Goal: Obtain resource: Obtain resource

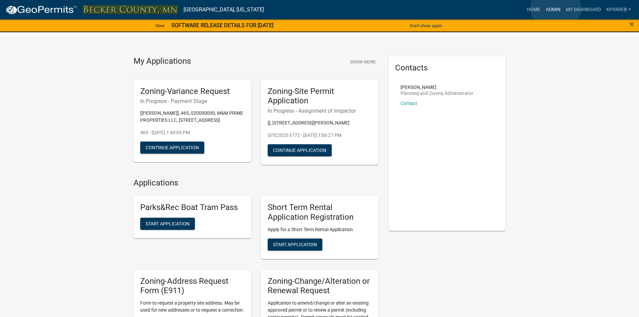
click at [555, 8] on link "Admin" at bounding box center [553, 9] width 20 height 13
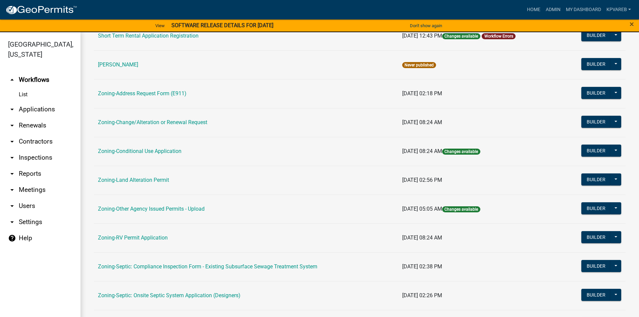
scroll to position [197, 0]
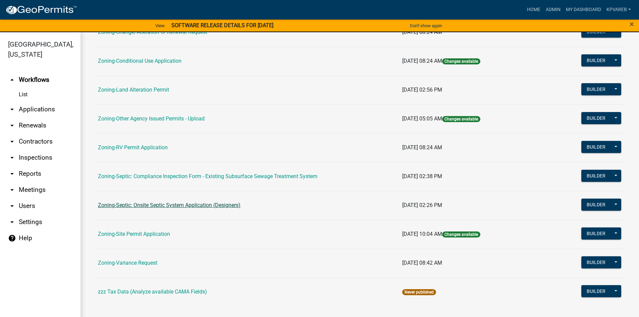
click at [197, 206] on link "Zoning-Septic: Onsite Septic System Application (Designers)" at bounding box center [169, 205] width 142 height 6
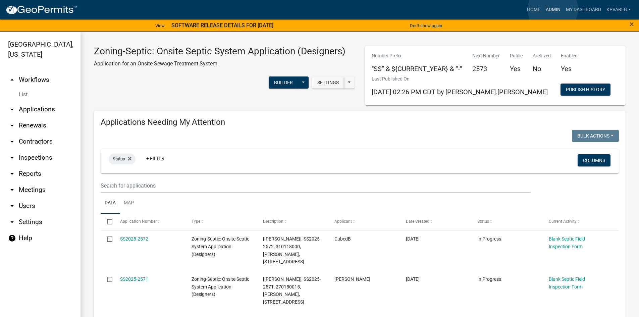
click at [552, 9] on link "Admin" at bounding box center [553, 9] width 20 height 13
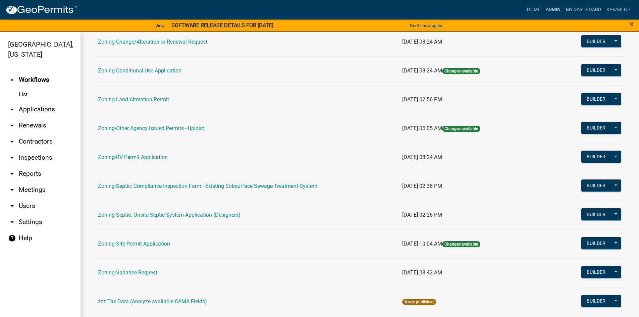
scroll to position [197, 0]
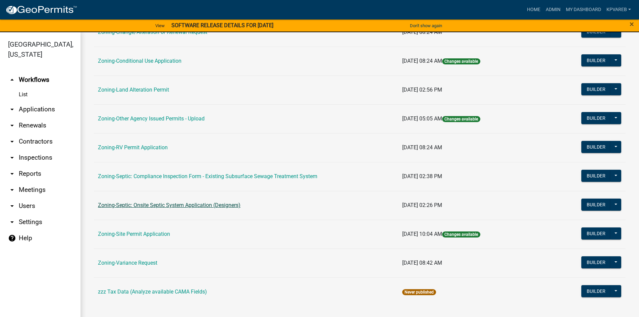
click at [182, 206] on link "Zoning-Septic: Onsite Septic System Application (Designers)" at bounding box center [169, 205] width 142 height 6
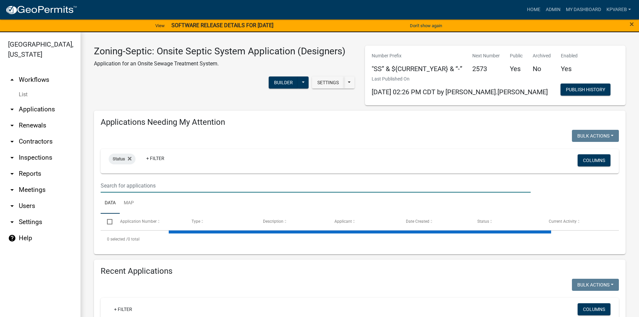
click at [122, 184] on input "text" at bounding box center [316, 186] width 430 height 14
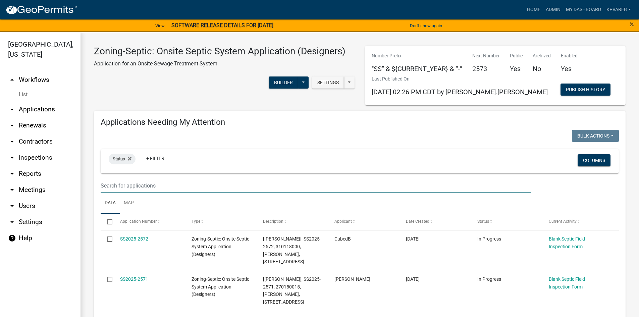
drag, startPoint x: 138, startPoint y: 187, endPoint x: 140, endPoint y: 180, distance: 7.3
click at [138, 187] on input "text" at bounding box center [316, 186] width 430 height 14
click at [139, 180] on input "text" at bounding box center [316, 186] width 430 height 14
click at [282, 180] on input "text" at bounding box center [316, 186] width 430 height 14
click at [117, 187] on input "text" at bounding box center [316, 186] width 430 height 14
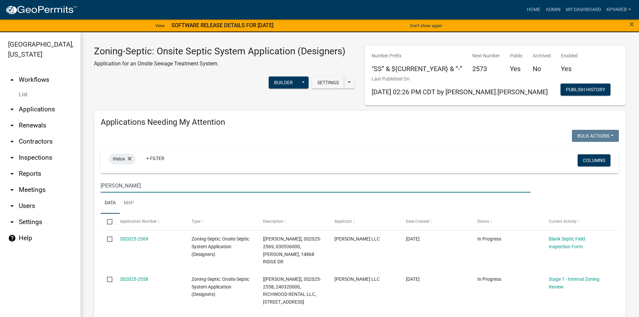
drag, startPoint x: 122, startPoint y: 183, endPoint x: 96, endPoint y: 191, distance: 27.7
click at [96, 191] on div "roisum" at bounding box center [316, 186] width 440 height 14
click at [132, 192] on input "roisum" at bounding box center [316, 186] width 430 height 14
drag, startPoint x: 128, startPoint y: 187, endPoint x: 81, endPoint y: 187, distance: 46.6
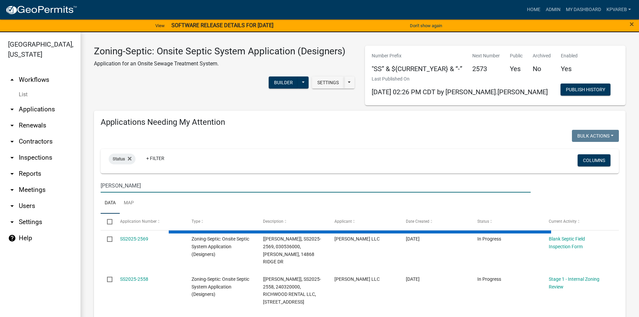
type input "gilbertson"
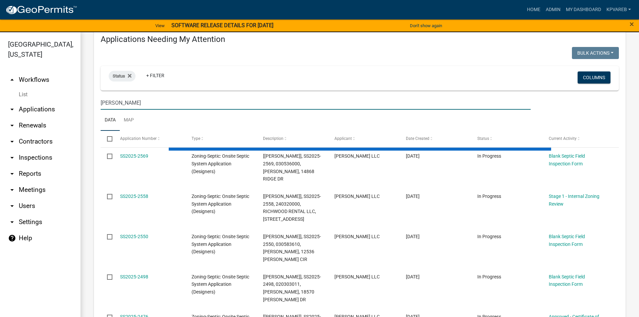
scroll to position [67, 0]
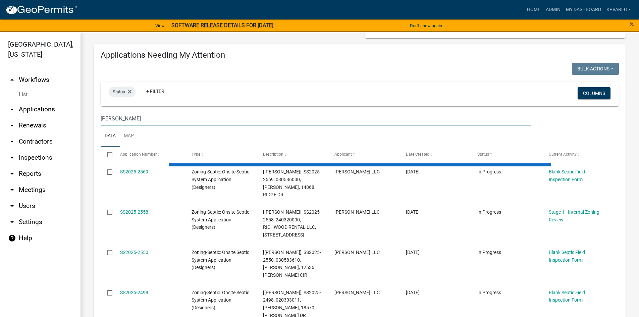
drag, startPoint x: 127, startPoint y: 117, endPoint x: 103, endPoint y: 121, distance: 24.8
click at [102, 122] on input "gilbertson" at bounding box center [316, 119] width 430 height 14
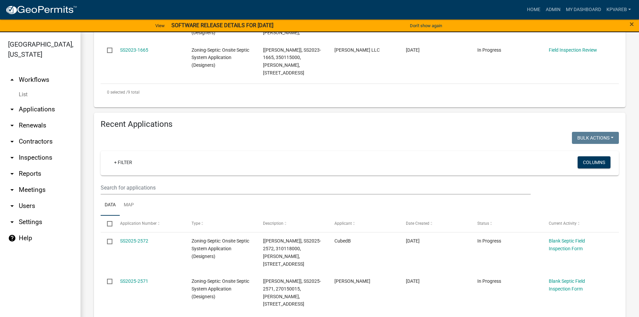
scroll to position [503, 0]
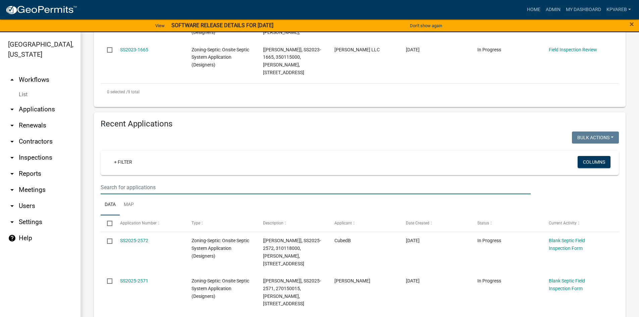
click at [116, 180] on input "text" at bounding box center [316, 187] width 430 height 14
paste input "gilbertson"
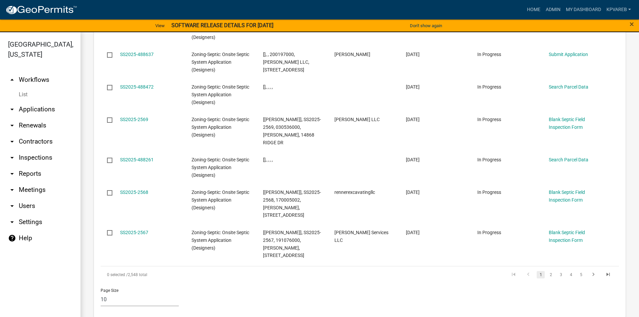
scroll to position [494, 0]
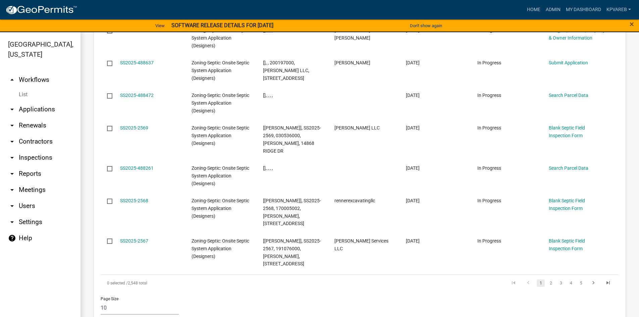
type input "gilbertson"
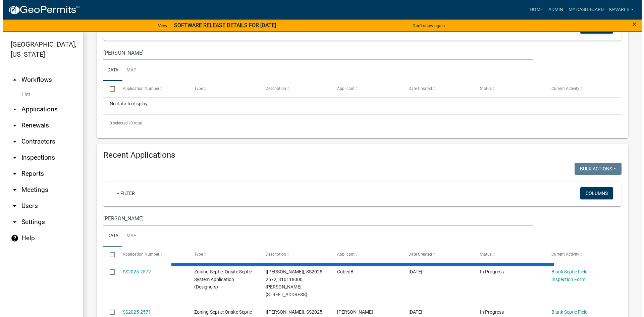
scroll to position [235, 0]
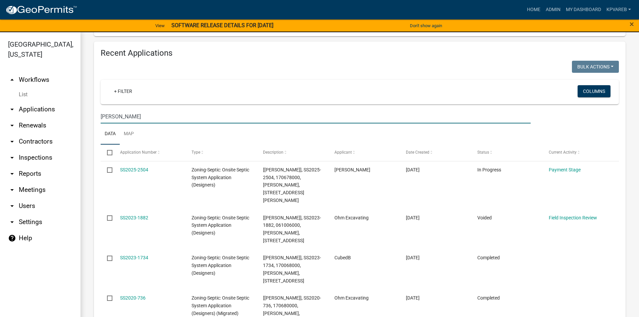
drag, startPoint x: 126, startPoint y: 119, endPoint x: 77, endPoint y: 122, distance: 49.0
click at [77, 122] on div "Becker County, Minnesota arrow_drop_up Workflows List arrow_drop_down Applicati…" at bounding box center [319, 178] width 639 height 293
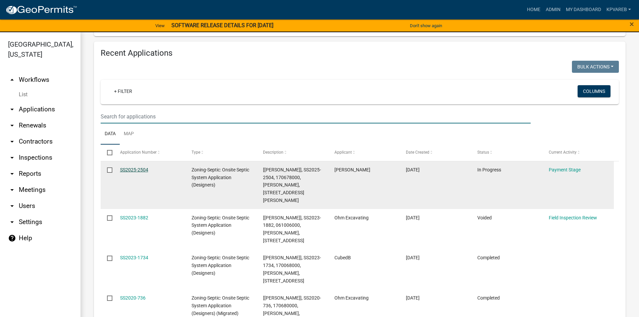
click at [142, 170] on link "SS2025-2504" at bounding box center [134, 169] width 28 height 5
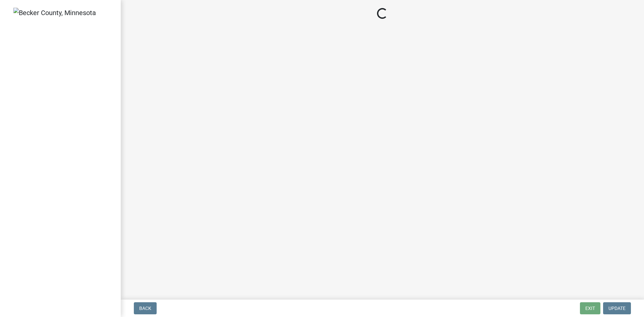
select select "3: 3"
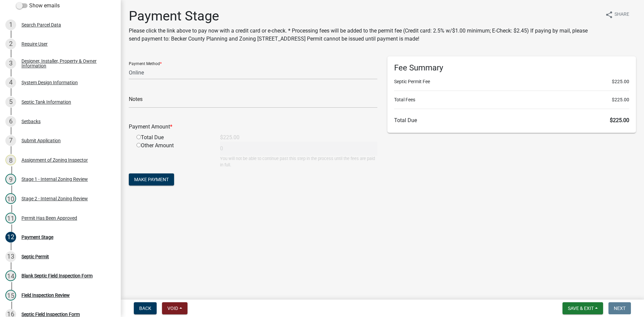
scroll to position [86, 0]
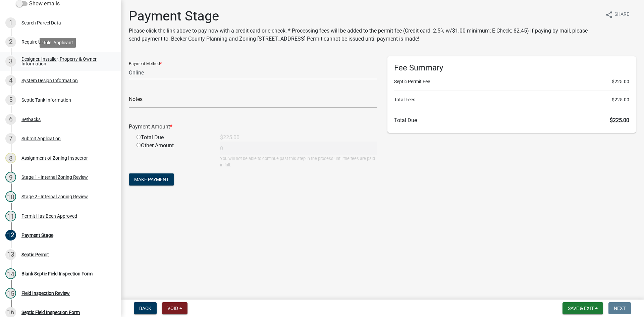
click at [60, 58] on div "Designer, Installer, Property & Owner Information" at bounding box center [65, 61] width 88 height 9
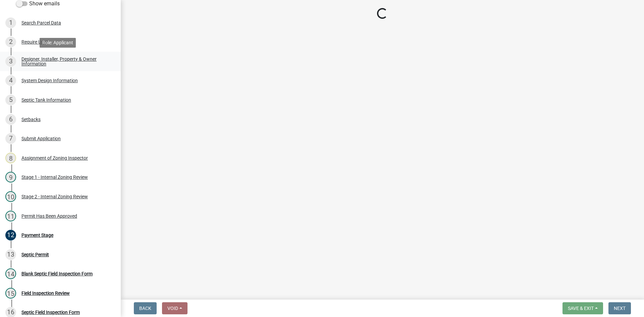
select select "b64ed17c-3b29-4e67-8052-19c7cd9ac7db"
select select "b31b282b-5298-4822-a38e-8d47f78d60dd"
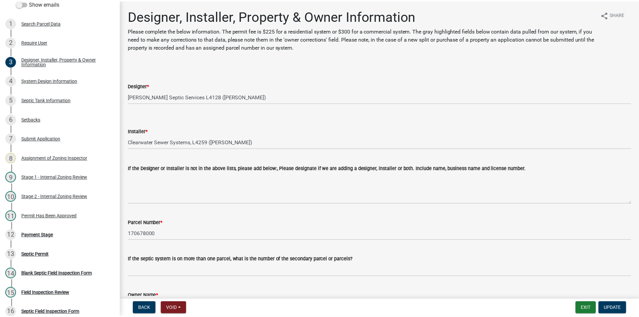
scroll to position [0, 0]
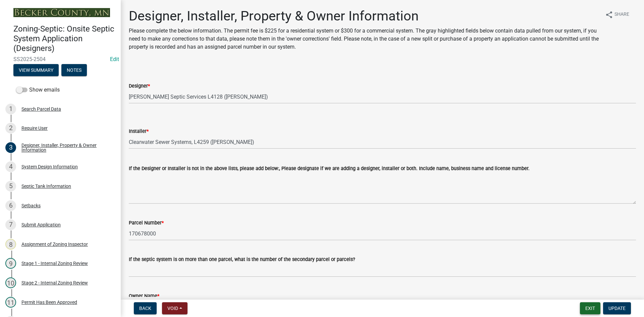
click at [589, 308] on button "Exit" at bounding box center [590, 308] width 20 height 12
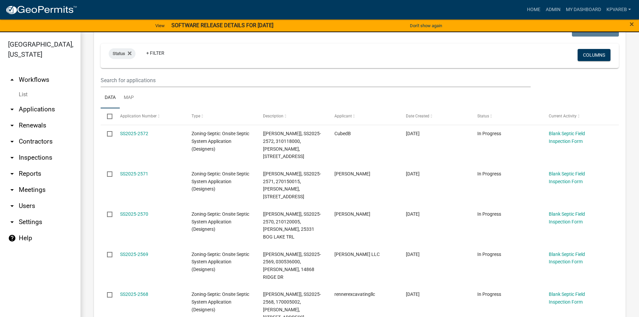
scroll to position [34, 0]
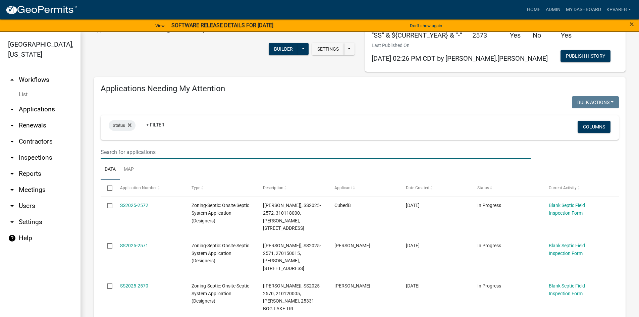
click at [124, 151] on input "text" at bounding box center [316, 152] width 430 height 14
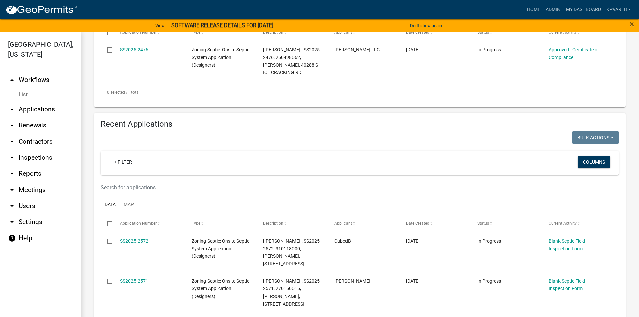
scroll to position [201, 0]
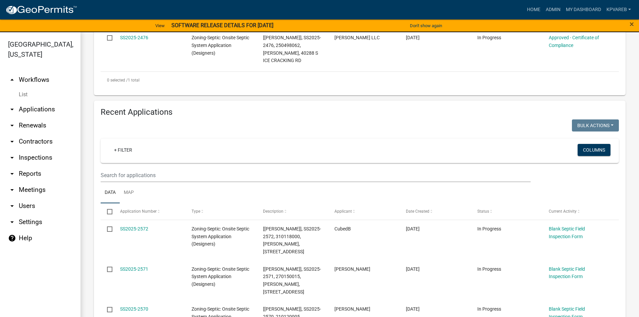
type input "2504"
click at [127, 170] on input "text" at bounding box center [316, 175] width 430 height 14
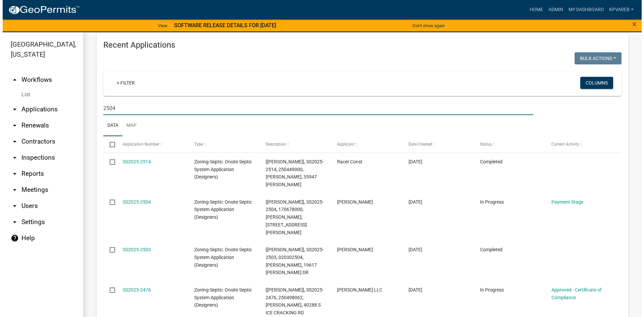
scroll to position [302, 0]
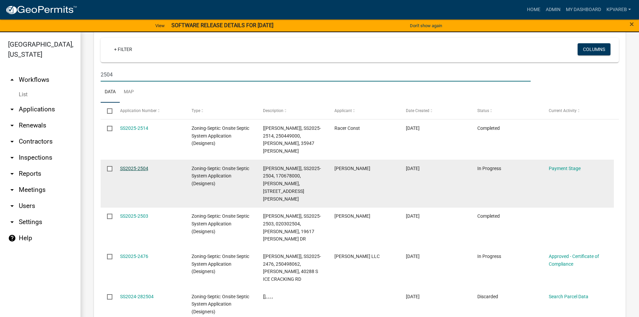
type input "2504"
click at [142, 166] on link "SS2025-2504" at bounding box center [134, 168] width 28 height 5
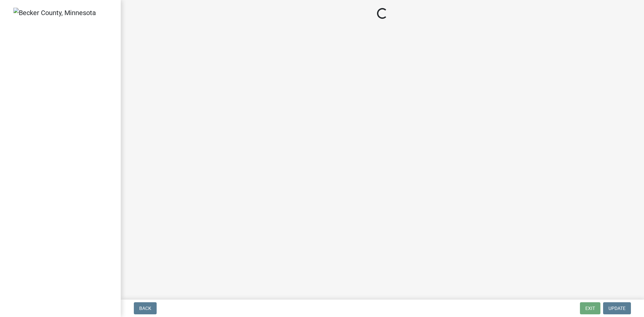
select select "3: 3"
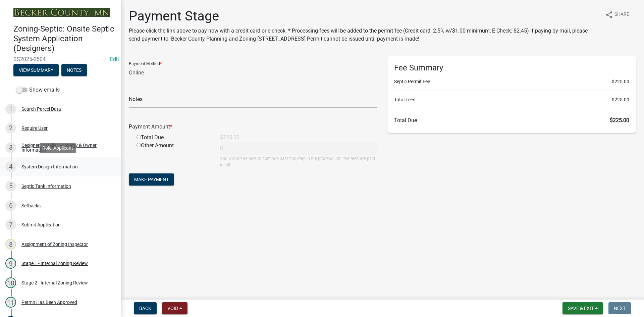
click at [56, 168] on div "System Design Information" at bounding box center [49, 166] width 56 height 5
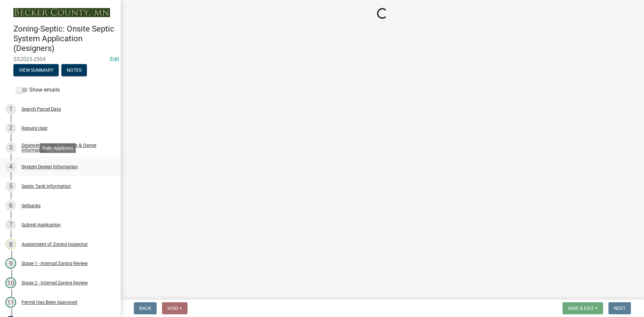
select select "55497d75-c43f-4635-a730-e0737ce05d56"
select select "d11049ea-91d0-42ef-8f23-5bc08afa6acf"
select select "011fbff4-a41d-4a75-9bd8-71c7e6c69e0d"
select select "85fdfef2-2683-4311-b5d5-5505f6411127"
select select "bbba294c-e7e6-4483-b1a0-88fbc7e04017"
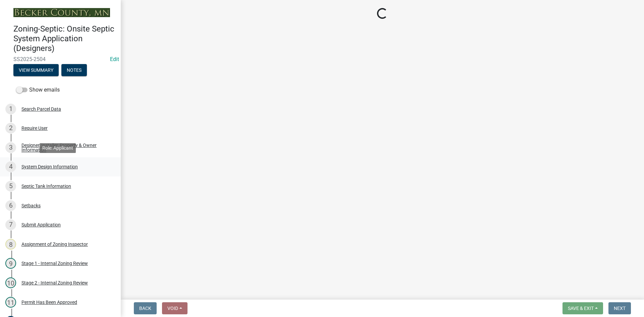
select select "ba735beb-519e-40f0-ae20-62d65fc4c46b"
select select "ef698bf5-6172-44c1-9ffb-522c07469aed"
select select "384fc250-a67e-4e5e-a6e0-19116deb63e7"
select select "1beac6bb-92f1-48fc-a43d-dd4fbc824110"
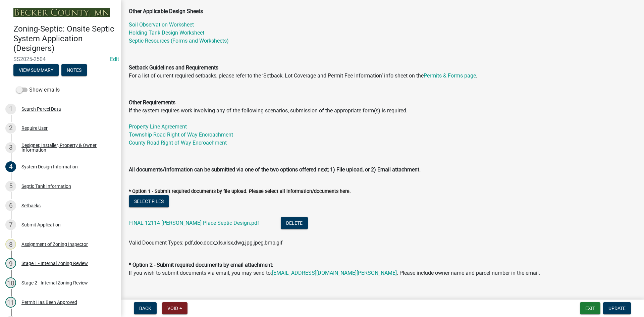
scroll to position [201, 0]
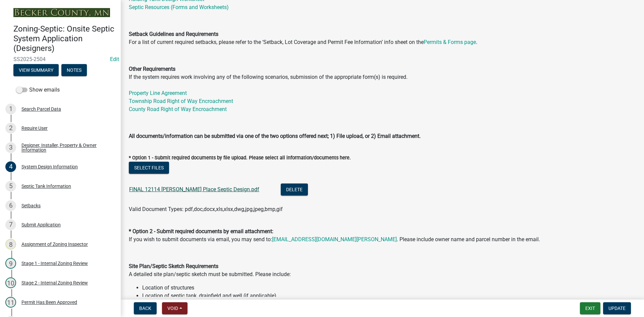
click at [179, 188] on link "FINAL 12114 Gilbertson Place Septic Design.pdf" at bounding box center [194, 189] width 130 height 6
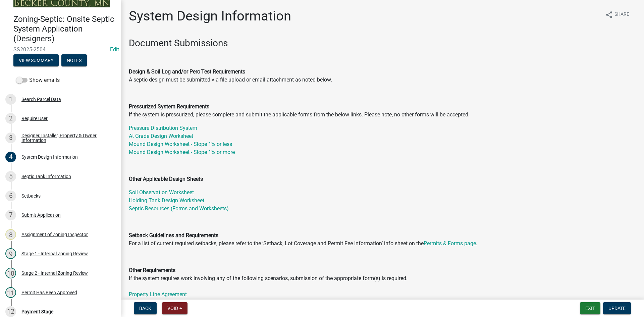
scroll to position [0, 0]
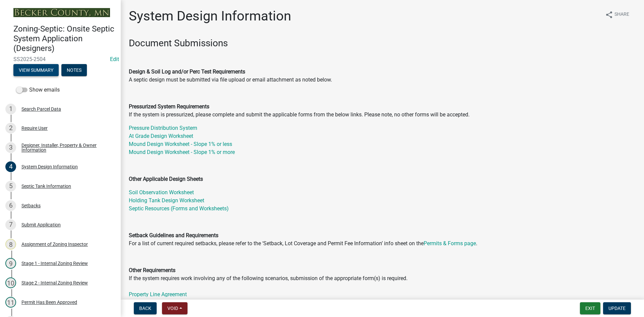
click at [40, 70] on button "View Summary" at bounding box center [35, 70] width 45 height 12
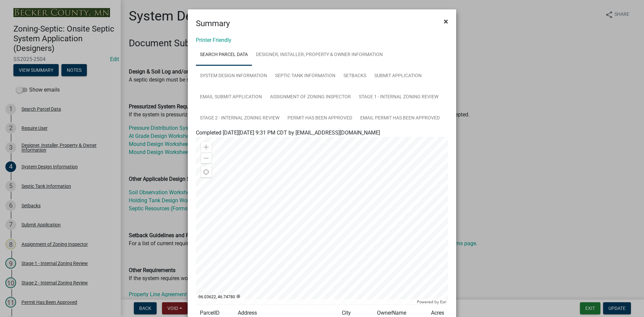
click at [443, 24] on span "×" at bounding box center [445, 21] width 4 height 9
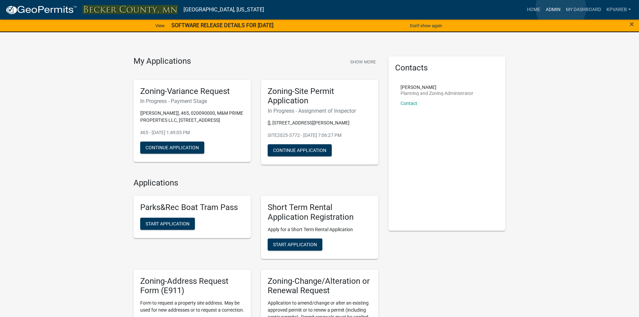
click at [560, 8] on link "Admin" at bounding box center [553, 9] width 20 height 13
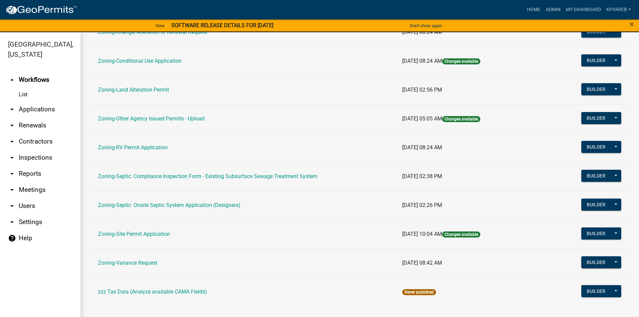
scroll to position [8, 0]
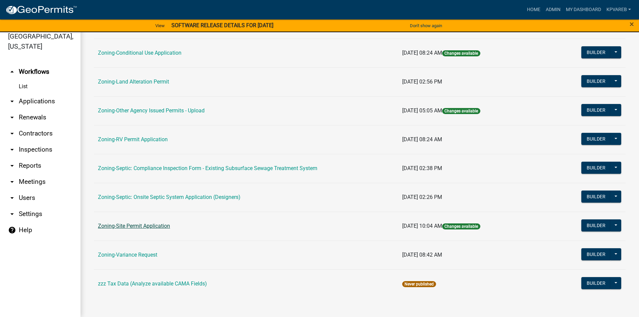
click at [155, 224] on link "Zoning-Site Permit Application" at bounding box center [134, 226] width 72 height 6
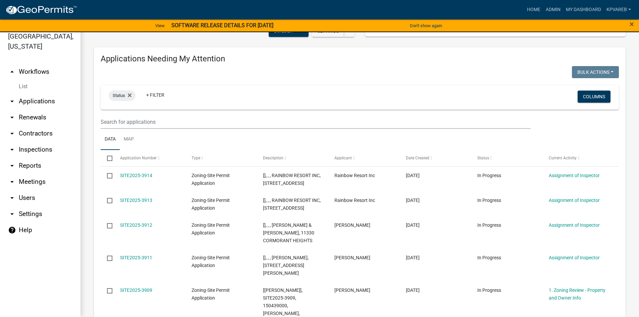
scroll to position [67, 0]
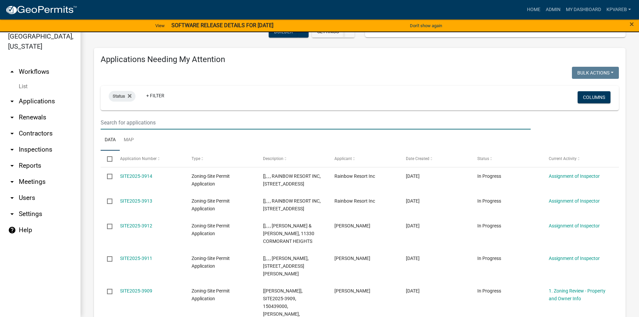
click at [121, 120] on input "text" at bounding box center [316, 123] width 430 height 14
paste input "170678000"
type input "170678000"
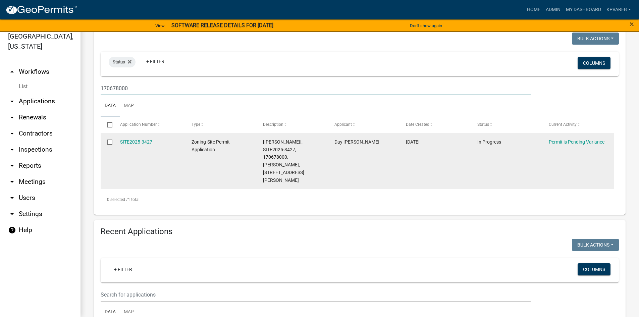
scroll to position [134, 0]
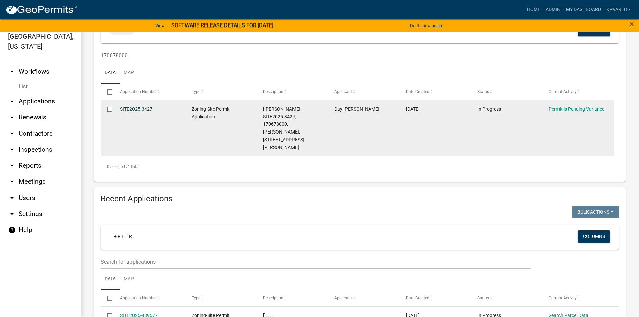
click at [143, 109] on link "SITE2025-3427" at bounding box center [136, 108] width 32 height 5
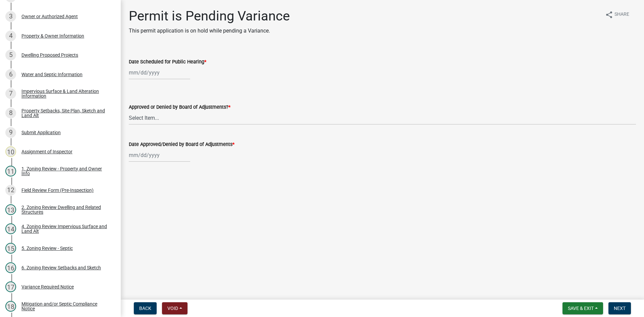
scroll to position [123, 0]
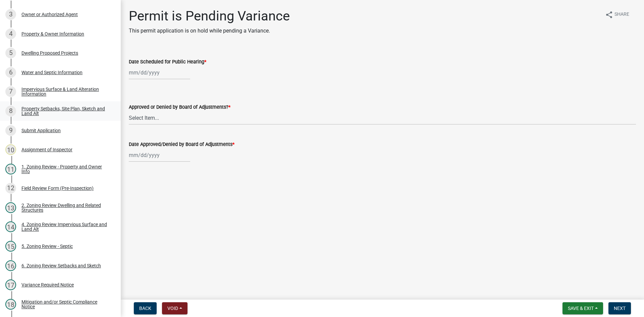
click at [67, 107] on div "Property Setbacks, Site Plan, Sketch and Land Alt" at bounding box center [65, 110] width 88 height 9
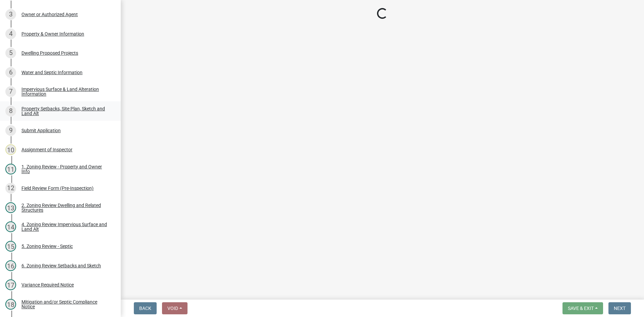
select select "7b13c63f-e699-4112-b373-98fbd28ec536"
select select "23d9b77f-888b-4fb8-92b8-bb321afa0fee"
select select "b56a4575-9846-47cf-8067-c59a4853da22"
select select "b9185151-7fec-488a-a719-f11a93338dbd"
select select "e8ab2dc3-aa3f-46f3-9b4a-37eb25ad84af"
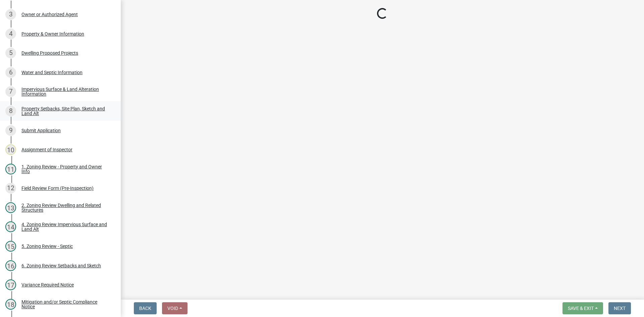
select select "27b2a8b4-abf6-463e-8c0c-7c5d2b4fe26f"
select select "5ad4ab64-b44e-481c-9000-9e5907aa74e1"
select select "e019de12-4845-45f2-ad10-5fb76eee0e55"
select select "288143c3-cc30-40f5-bb2a-2522511345b2"
select select "ff457040-d2bf-49fa-a716-aef4a9c76f60"
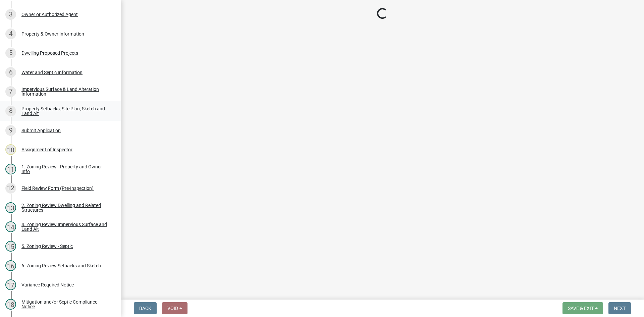
select select "19d13e65-c93d-443e-910a-7a17299544cc"
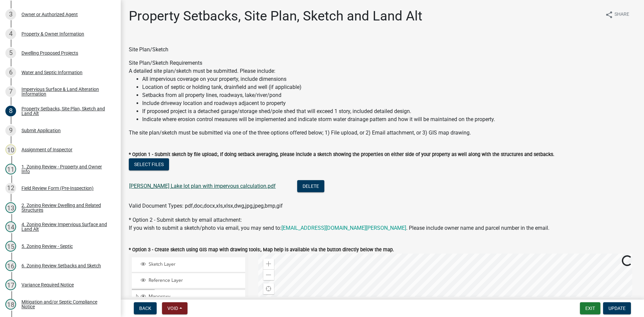
click at [213, 185] on link "Braun Lake lot plan with impervous calculation.pdf" at bounding box center [202, 186] width 146 height 6
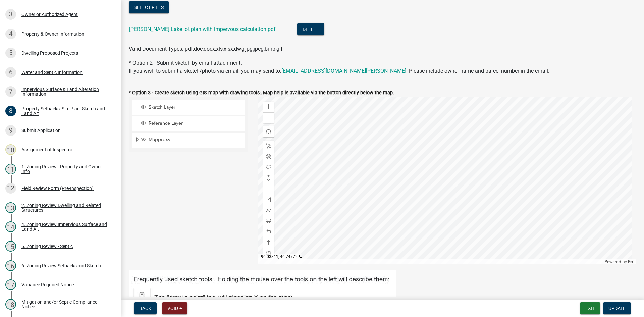
scroll to position [168, 0]
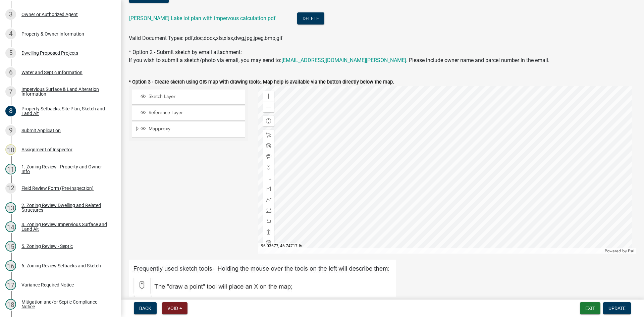
click at [405, 199] on div at bounding box center [447, 170] width 378 height 168
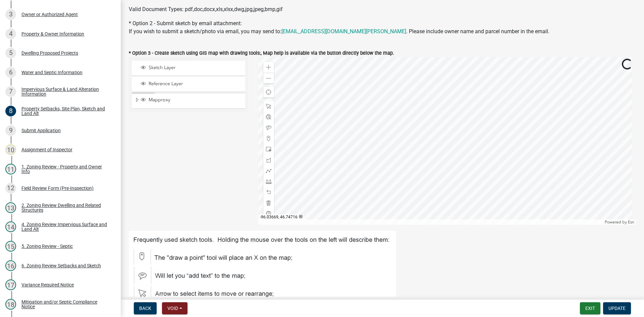
scroll to position [201, 0]
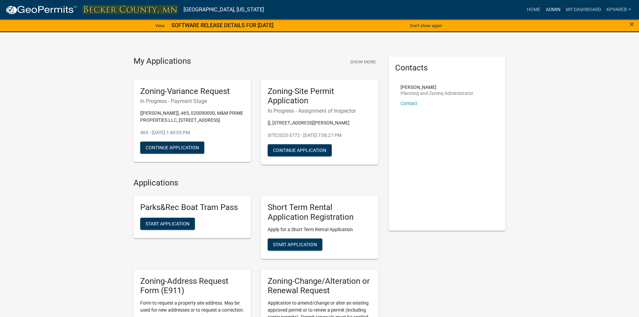
click at [558, 9] on link "Admin" at bounding box center [553, 9] width 20 height 13
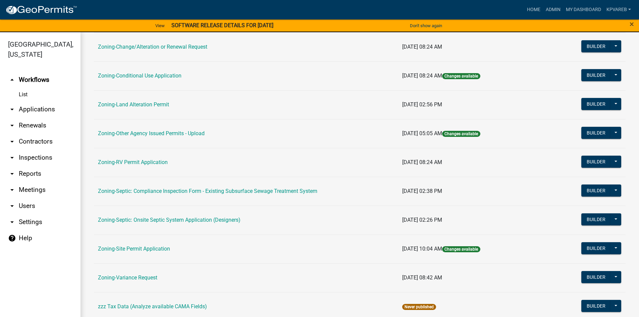
scroll to position [197, 0]
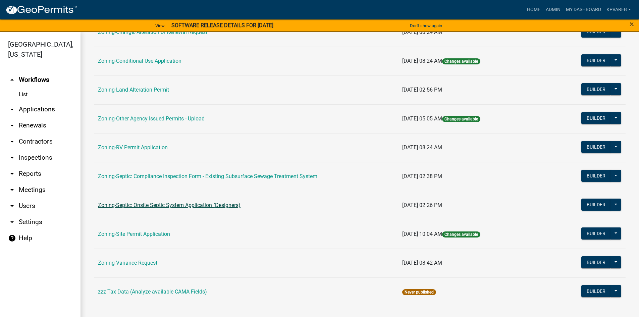
click at [212, 204] on link "Zoning-Septic: Onsite Septic System Application (Designers)" at bounding box center [169, 205] width 142 height 6
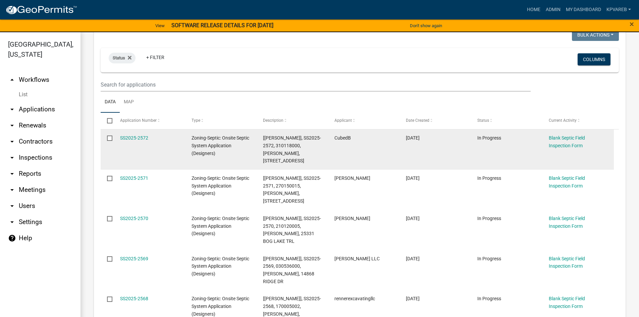
scroll to position [101, 0]
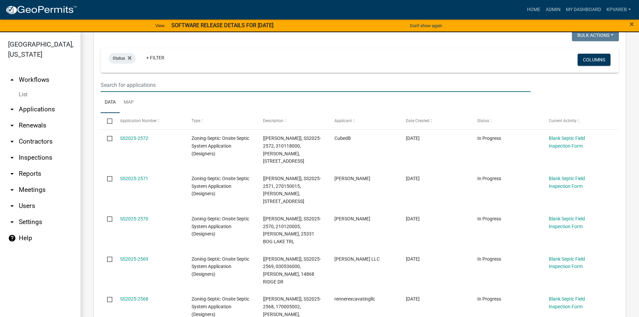
click at [129, 84] on input "text" at bounding box center [316, 85] width 430 height 14
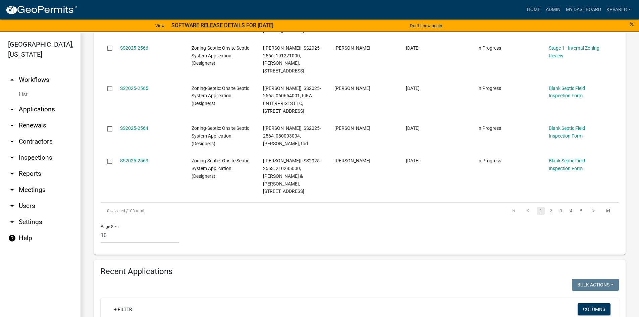
scroll to position [503, 0]
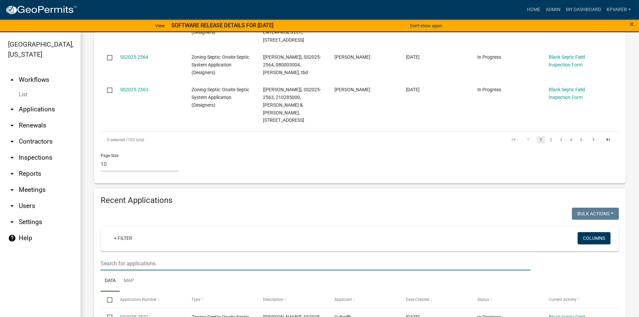
click at [117, 256] on input "text" at bounding box center [316, 263] width 430 height 14
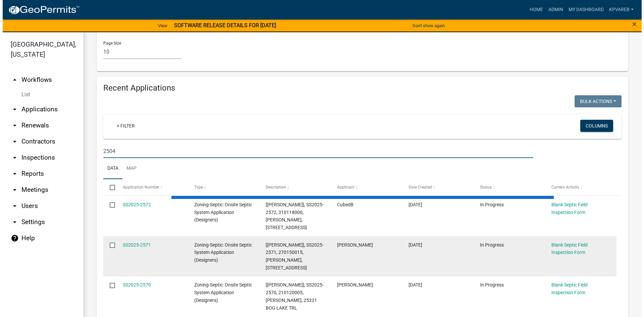
scroll to position [670, 0]
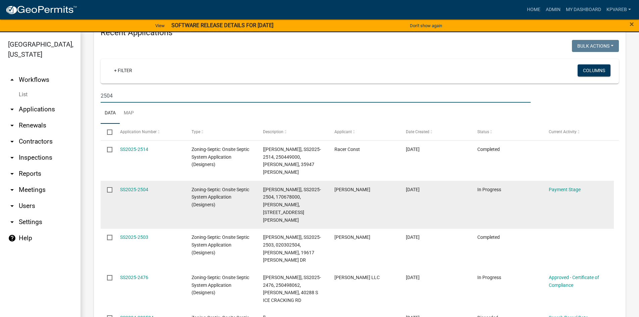
type input "2504"
click at [141, 186] on div "SS2025-2504" at bounding box center [149, 190] width 59 height 8
click at [140, 186] on div "SS2025-2504" at bounding box center [149, 190] width 59 height 8
click at [142, 187] on link "SS2025-2504" at bounding box center [134, 189] width 28 height 5
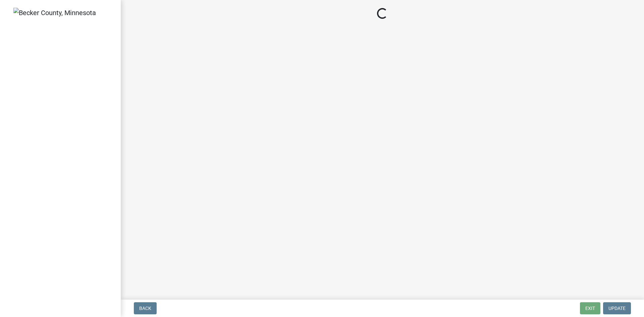
select select "3: 3"
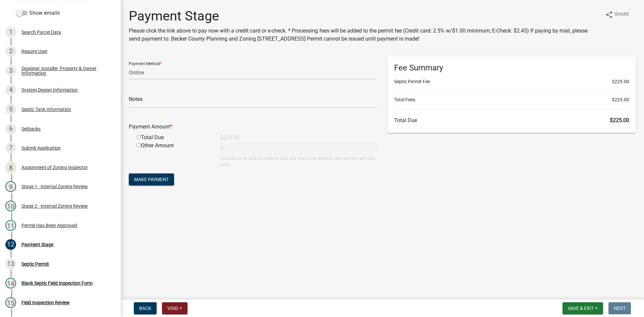
scroll to position [81, 0]
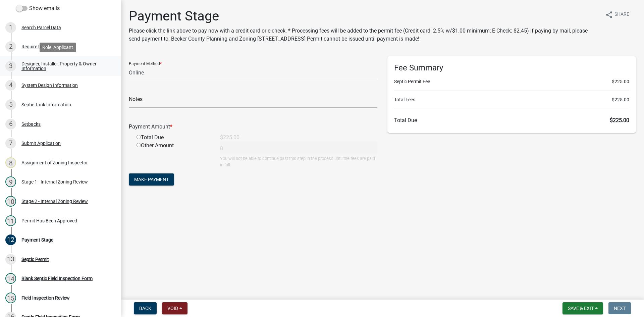
click at [62, 67] on div "Designer, Installer, Property & Owner Information" at bounding box center [65, 65] width 88 height 9
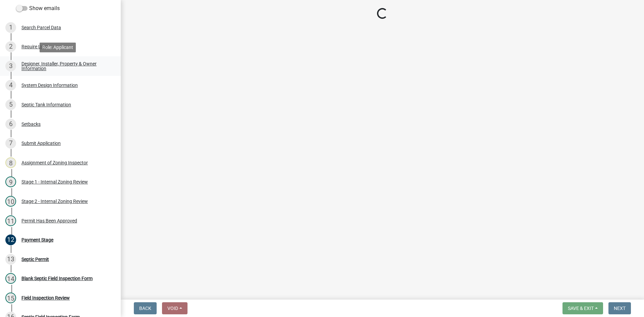
select select "b64ed17c-3b29-4e67-8052-19c7cd9ac7db"
select select "b31b282b-5298-4822-a38e-8d47f78d60dd"
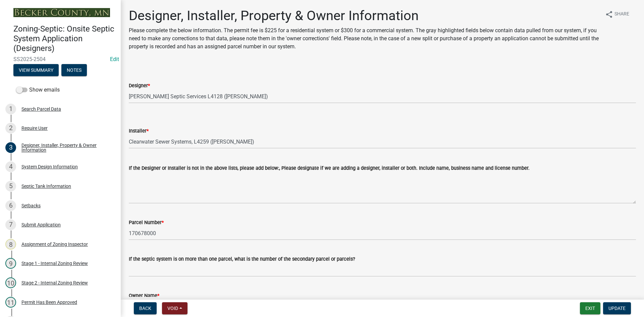
scroll to position [0, 0]
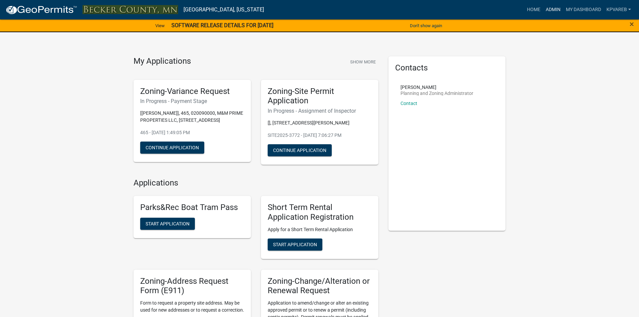
click at [555, 11] on link "Admin" at bounding box center [553, 9] width 20 height 13
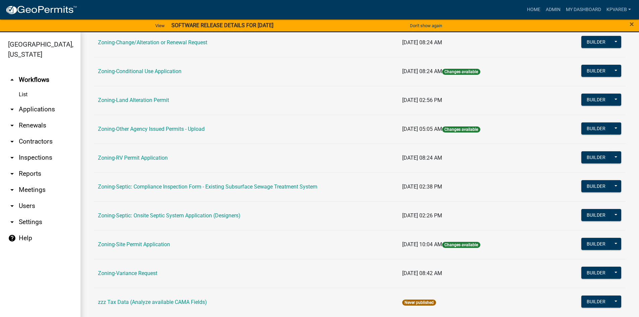
scroll to position [197, 0]
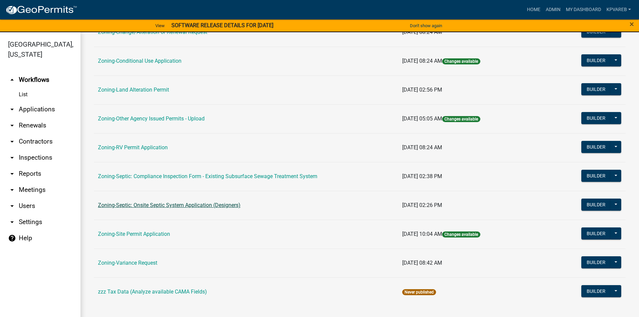
click at [178, 206] on link "Zoning-Septic: Onsite Septic System Application (Designers)" at bounding box center [169, 205] width 142 height 6
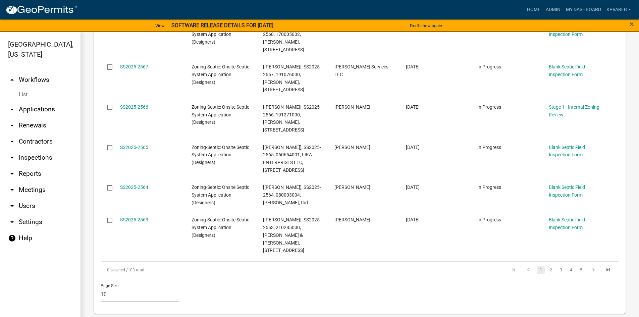
scroll to position [481, 0]
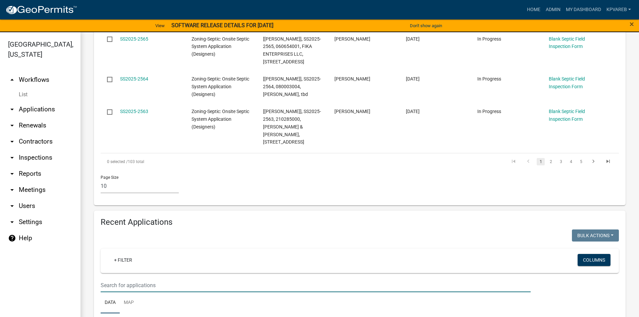
click at [123, 278] on input "text" at bounding box center [316, 285] width 430 height 14
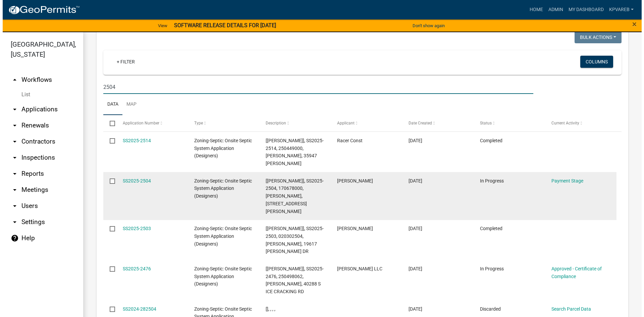
scroll to position [682, 0]
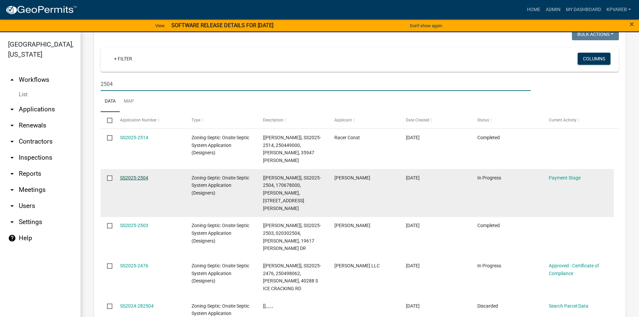
type input "2504"
click at [144, 175] on link "SS2025-2504" at bounding box center [134, 177] width 28 height 5
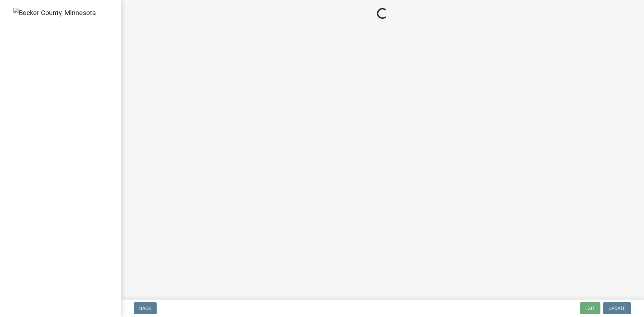
select select "3: 3"
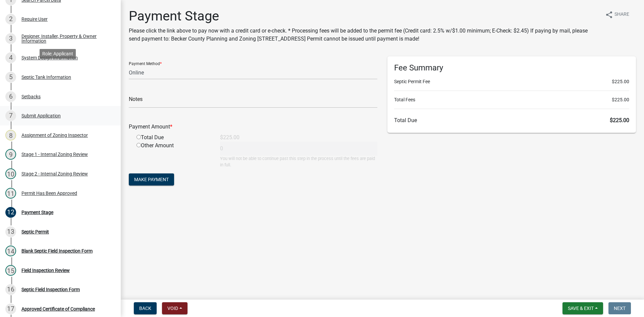
scroll to position [97, 0]
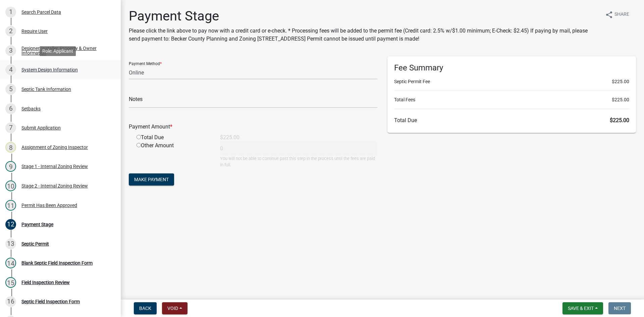
click at [65, 70] on div "System Design Information" at bounding box center [49, 69] width 56 height 5
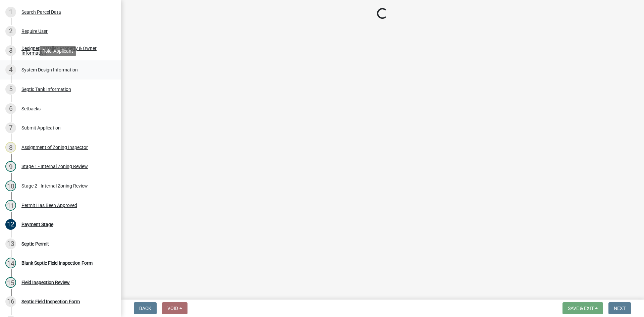
select select "55497d75-c43f-4635-a730-e0737ce05d56"
select select "d11049ea-91d0-42ef-8f23-5bc08afa6acf"
select select "011fbff4-a41d-4a75-9bd8-71c7e6c69e0d"
select select "85fdfef2-2683-4311-b5d5-5505f6411127"
select select "bbba294c-e7e6-4483-b1a0-88fbc7e04017"
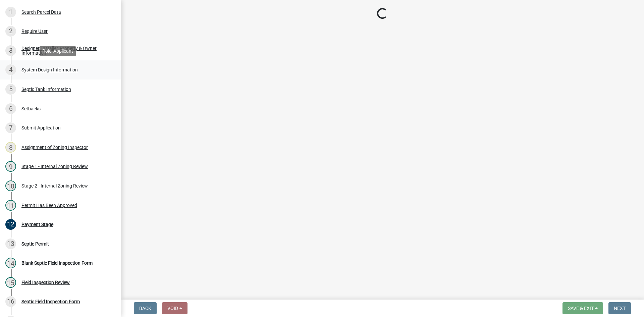
select select "ba735beb-519e-40f0-ae20-62d65fc4c46b"
select select "ef698bf5-6172-44c1-9ffb-522c07469aed"
select select "384fc250-a67e-4e5e-a6e0-19116deb63e7"
select select "1beac6bb-92f1-48fc-a43d-dd4fbc824110"
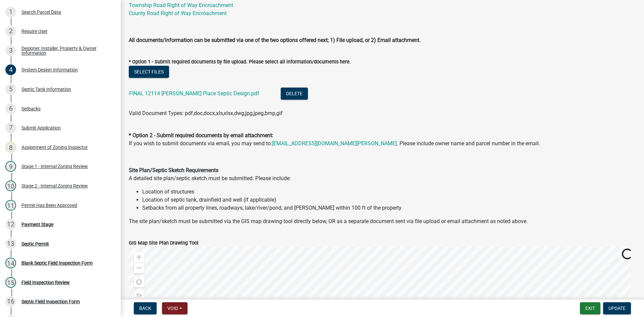
scroll to position [302, 0]
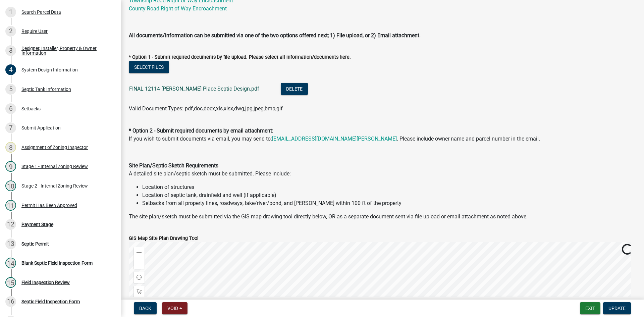
click at [192, 88] on link "FINAL 12114 Gilbertson Place Septic Design.pdf" at bounding box center [194, 88] width 130 height 6
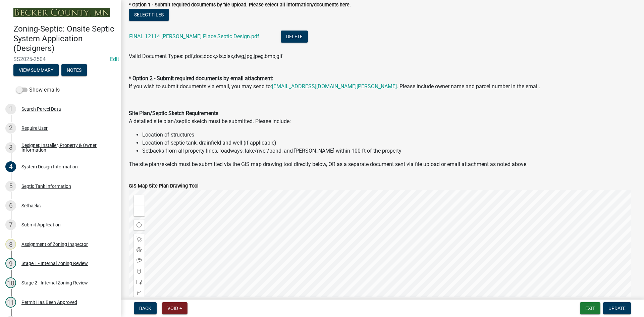
scroll to position [436, 0]
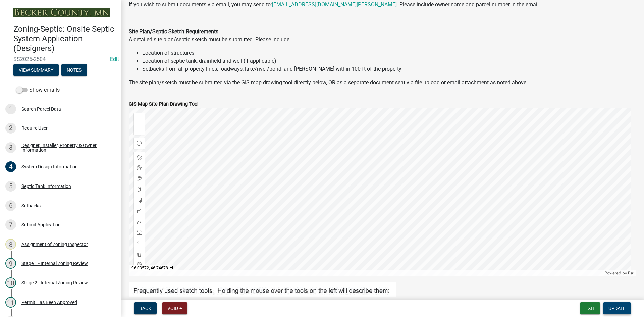
click at [617, 308] on span "Update" at bounding box center [616, 307] width 17 height 5
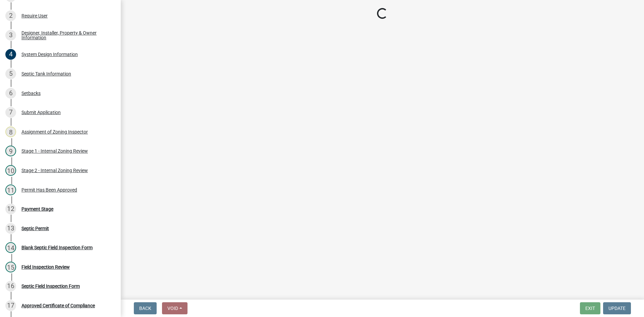
scroll to position [212, 0]
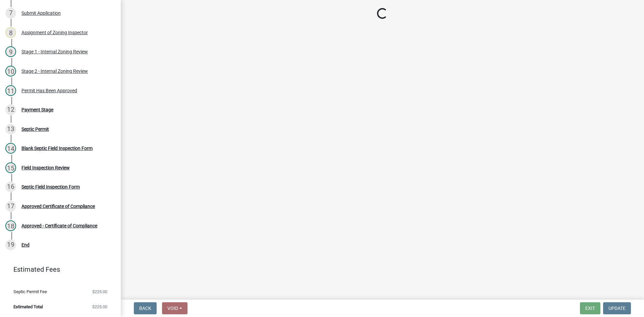
select select "3: 3"
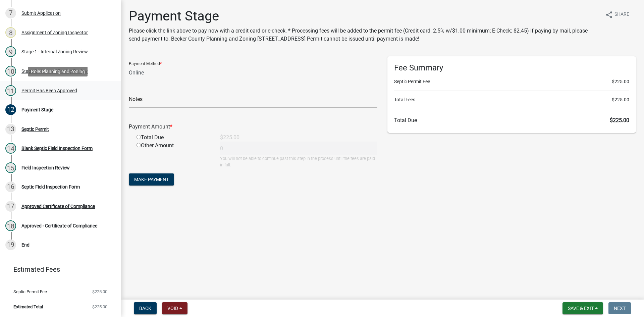
click at [48, 89] on div "Permit Has Been Approved" at bounding box center [49, 90] width 56 height 5
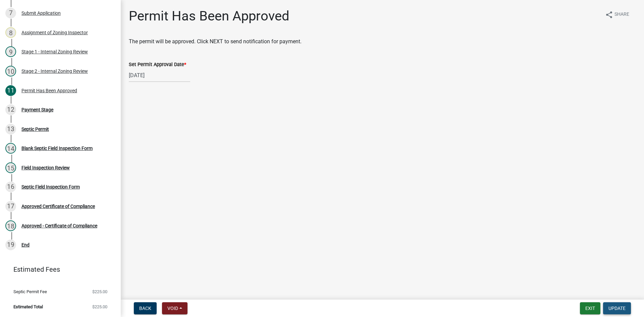
click at [620, 306] on span "Update" at bounding box center [616, 307] width 17 height 5
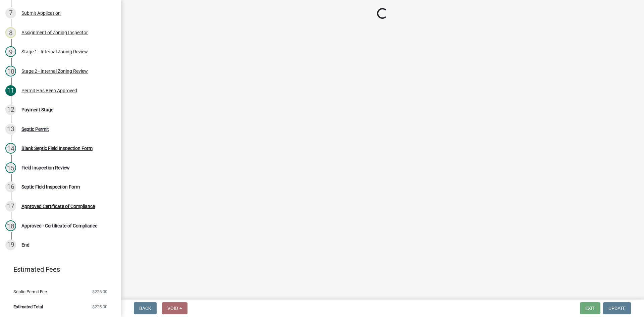
select select "3: 3"
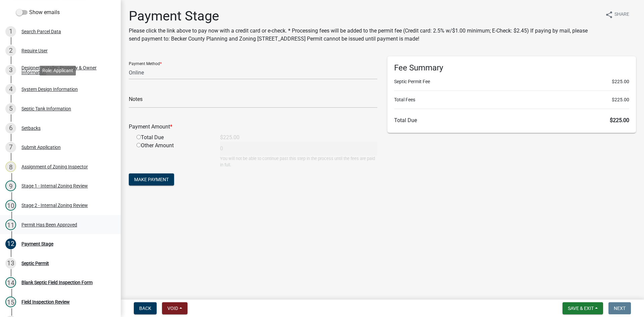
scroll to position [0, 0]
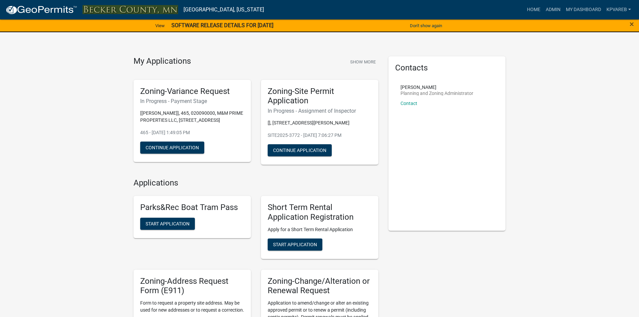
click at [554, 2] on nav "[GEOGRAPHIC_DATA], [US_STATE] more_horiz Home Admin My Dashboard kpvareb Admin …" at bounding box center [319, 9] width 639 height 19
click at [554, 8] on link "Admin" at bounding box center [553, 9] width 20 height 13
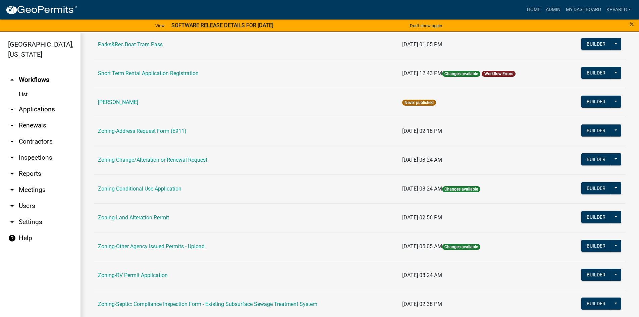
scroll to position [197, 0]
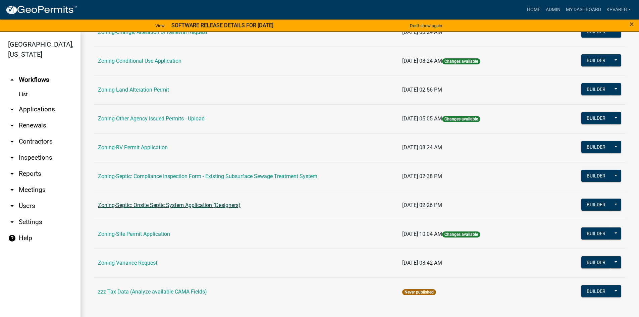
click at [202, 204] on link "Zoning-Septic: Onsite Septic System Application (Designers)" at bounding box center [169, 205] width 142 height 6
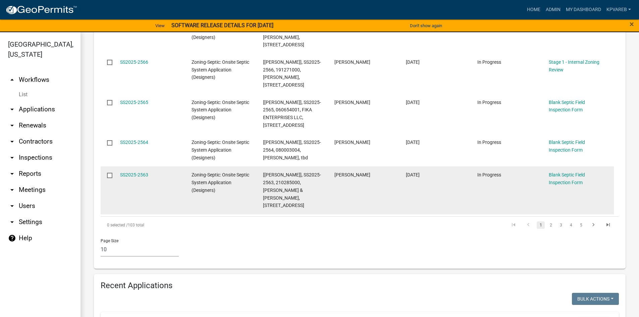
scroll to position [503, 0]
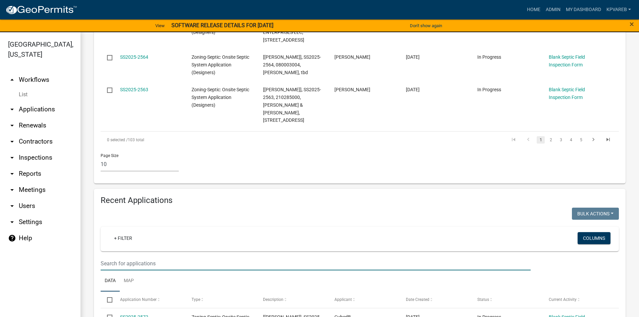
click at [130, 256] on input "text" at bounding box center [316, 263] width 430 height 14
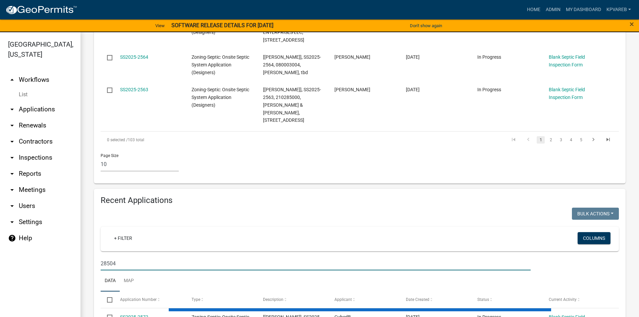
drag, startPoint x: 121, startPoint y: 242, endPoint x: 84, endPoint y: 244, distance: 37.2
click at [84, 244] on div "Zoning-Septic: Onsite Septic System Application (Designers) Application for an …" at bounding box center [359, 138] width 558 height 1218
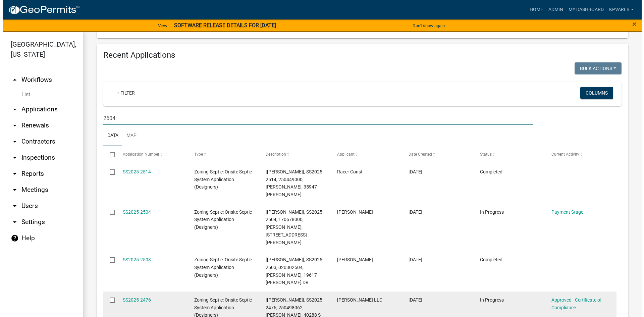
scroll to position [637, 0]
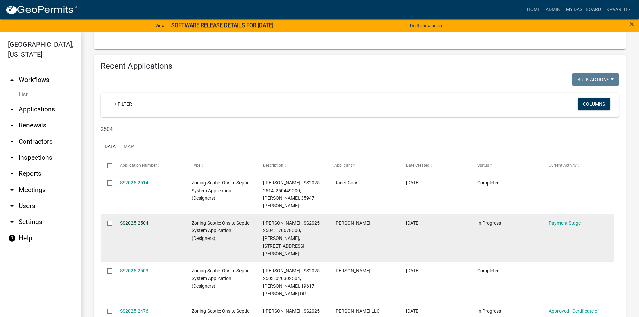
type input "2504"
click at [143, 220] on link "SS2025-2504" at bounding box center [134, 222] width 28 height 5
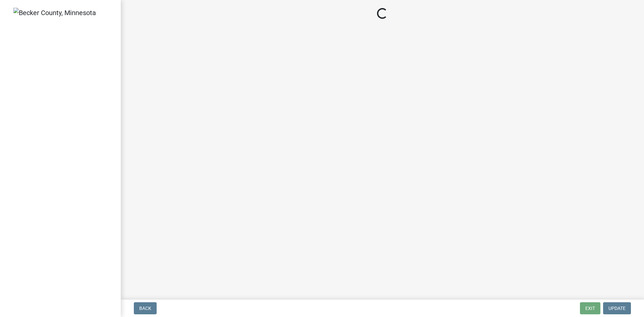
select select "3: 3"
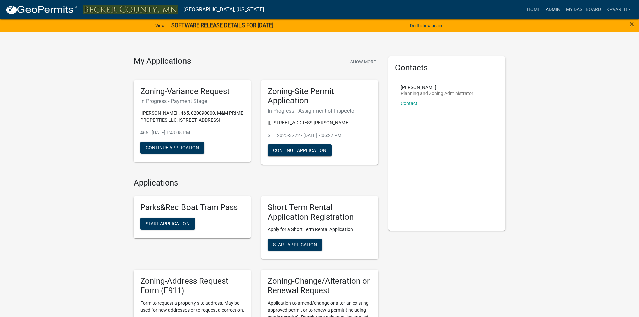
click at [554, 10] on link "Admin" at bounding box center [553, 9] width 20 height 13
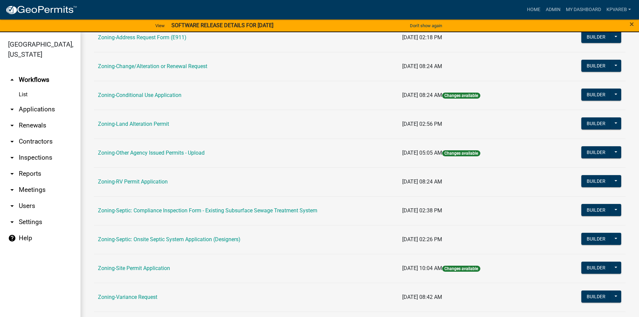
scroll to position [197, 0]
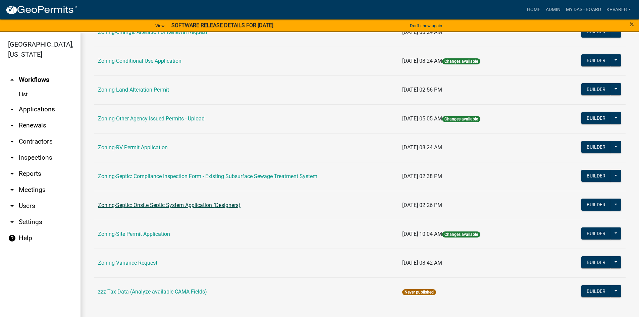
click at [209, 208] on link "Zoning-Septic: Onsite Septic System Application (Designers)" at bounding box center [169, 205] width 142 height 6
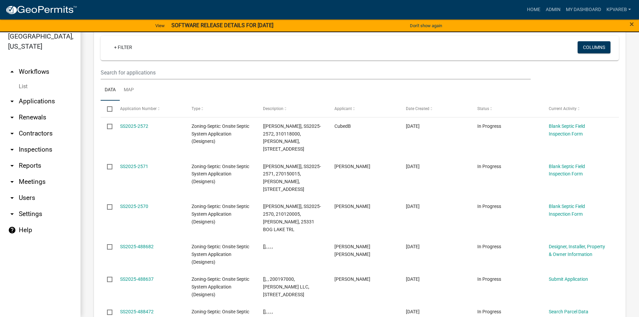
scroll to position [518, 0]
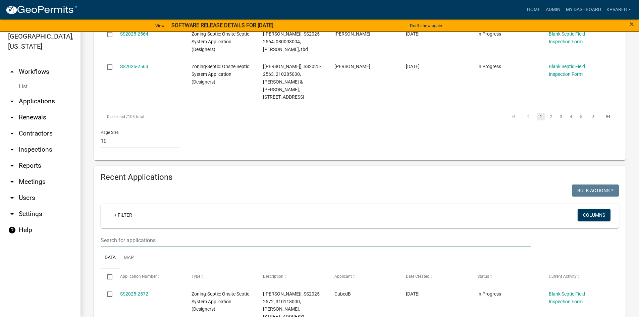
click at [139, 233] on input "text" at bounding box center [316, 240] width 430 height 14
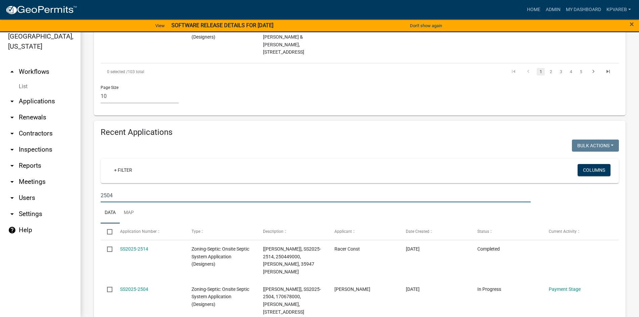
scroll to position [686, 0]
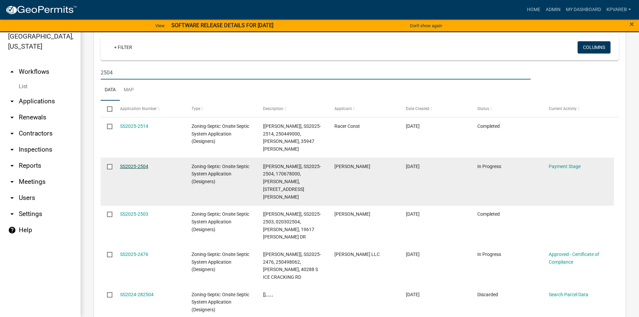
type input "2504"
click at [129, 164] on link "SS2025-2504" at bounding box center [134, 166] width 28 height 5
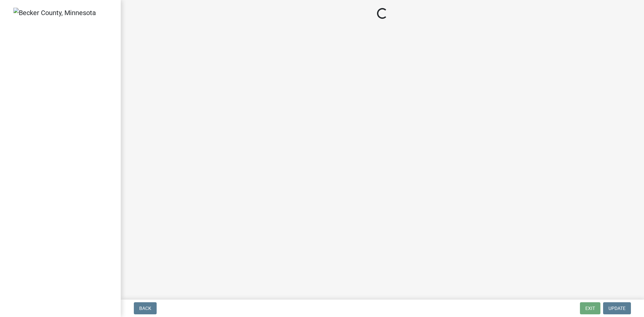
select select "3: 3"
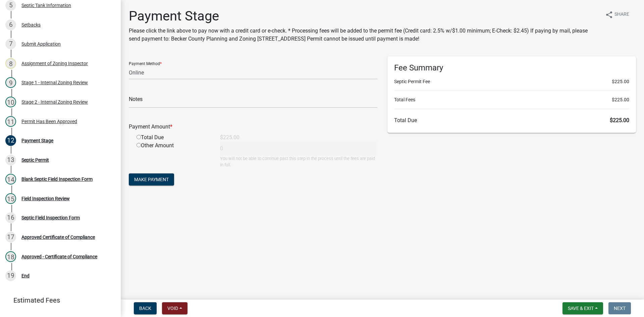
scroll to position [181, 0]
click at [70, 122] on div "Permit Has Been Approved" at bounding box center [49, 120] width 56 height 5
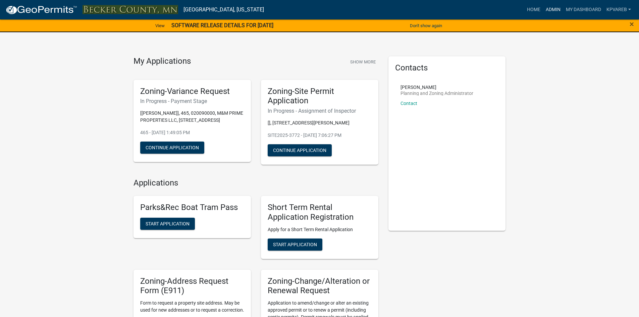
click at [559, 10] on link "Admin" at bounding box center [553, 9] width 20 height 13
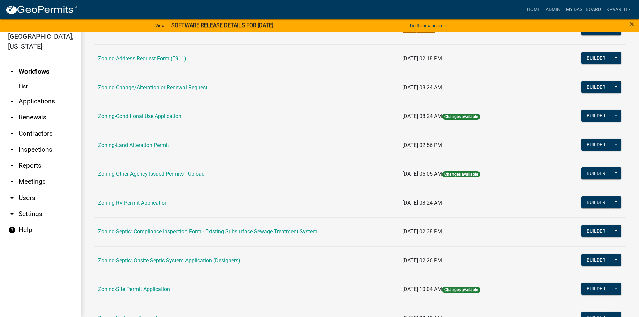
scroll to position [168, 0]
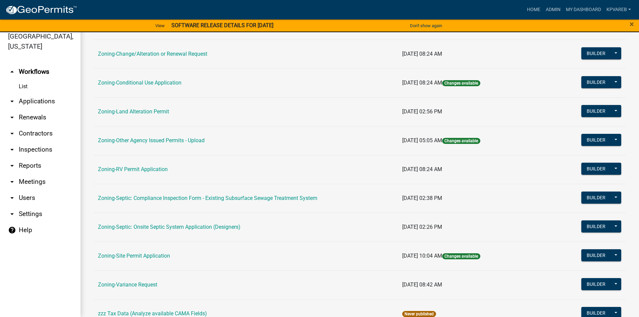
click at [206, 234] on td "Zoning-Septic: Onsite Septic System Application (Designers)" at bounding box center [246, 227] width 304 height 29
click at [212, 225] on link "Zoning-Septic: Onsite Septic System Application (Designers)" at bounding box center [169, 227] width 142 height 6
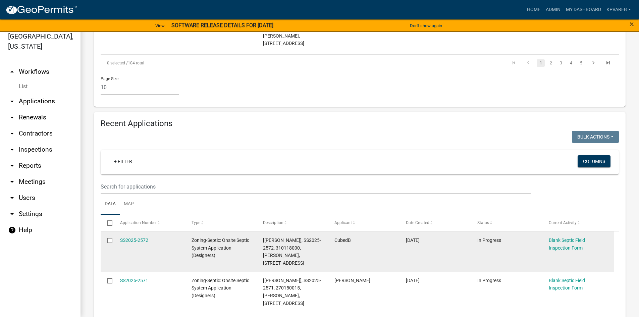
scroll to position [677, 0]
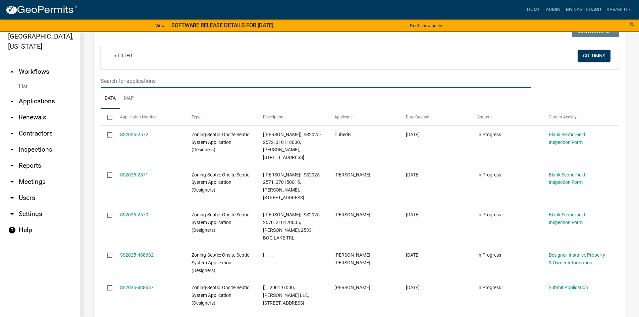
click at [128, 74] on input "text" at bounding box center [316, 81] width 430 height 14
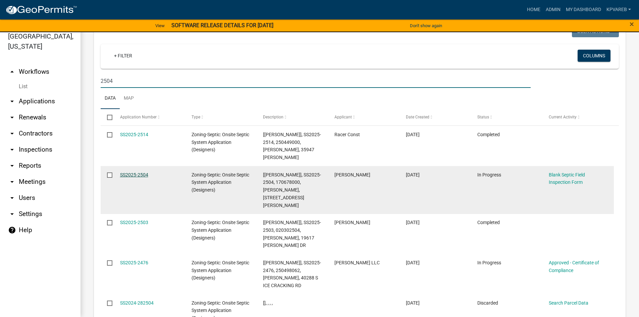
type input "2504"
click at [139, 172] on link "SS2025-2504" at bounding box center [134, 174] width 28 height 5
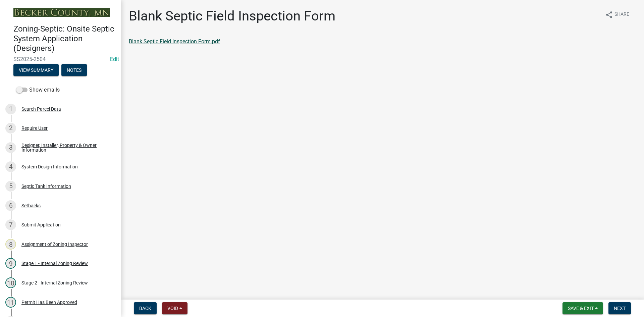
click at [207, 41] on link "Blank Septic Field Inspection Form.pdf" at bounding box center [174, 41] width 91 height 6
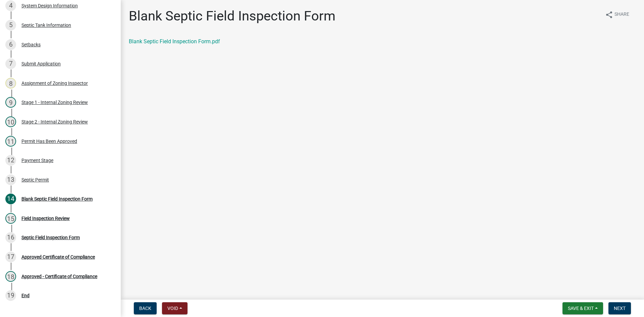
scroll to position [169, 0]
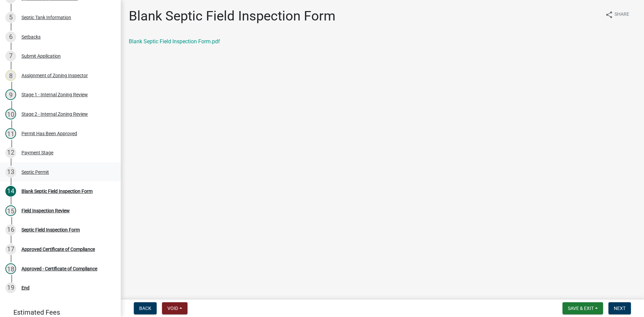
click at [41, 172] on div "Septic Permit" at bounding box center [34, 172] width 27 height 5
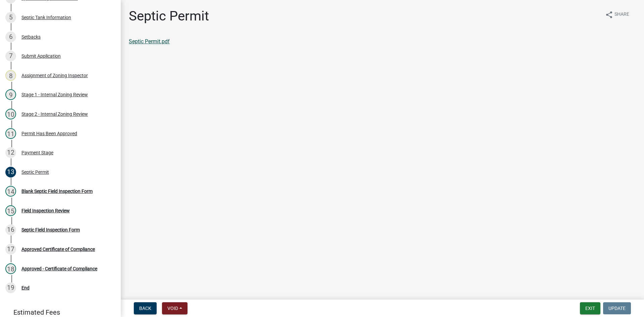
click at [157, 44] on link "Septic Permit.pdf" at bounding box center [149, 41] width 41 height 6
click at [52, 193] on div "Blank Septic Field Inspection Form" at bounding box center [56, 191] width 71 height 5
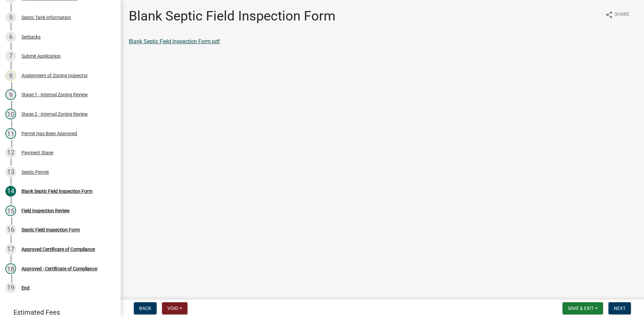
click at [190, 42] on link "Blank Septic Field Inspection Form.pdf" at bounding box center [174, 41] width 91 height 6
